Goal: Check status

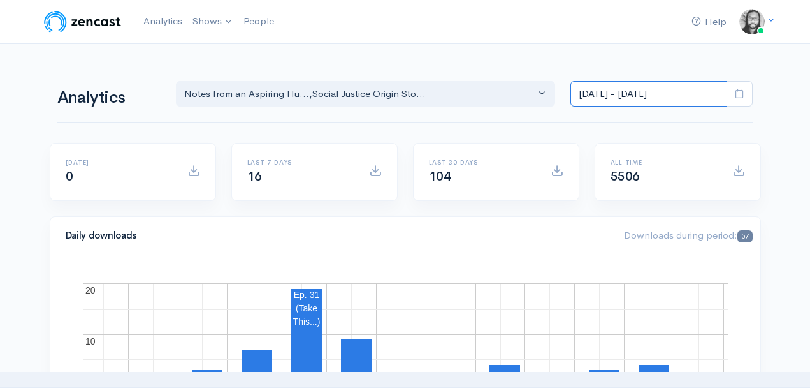
click at [595, 95] on input "[DATE] - [DATE]" at bounding box center [648, 94] width 157 height 26
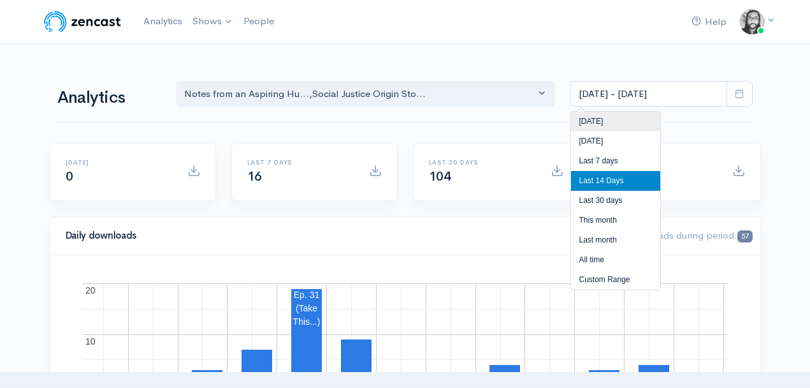
click at [595, 120] on li "[DATE]" at bounding box center [615, 122] width 89 height 20
type input "[DATE] - [DATE]"
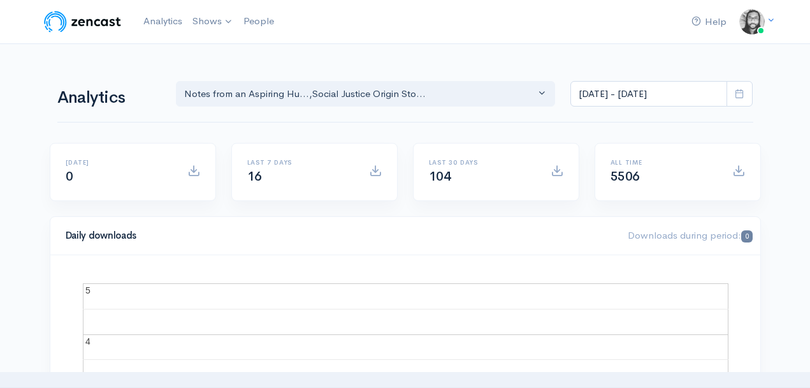
click at [494, 67] on div "Analytics Notes from an Aspiring Hu... Social Justice Origin Sto... Notes from …" at bounding box center [405, 92] width 696 height 61
